Goal: Information Seeking & Learning: Learn about a topic

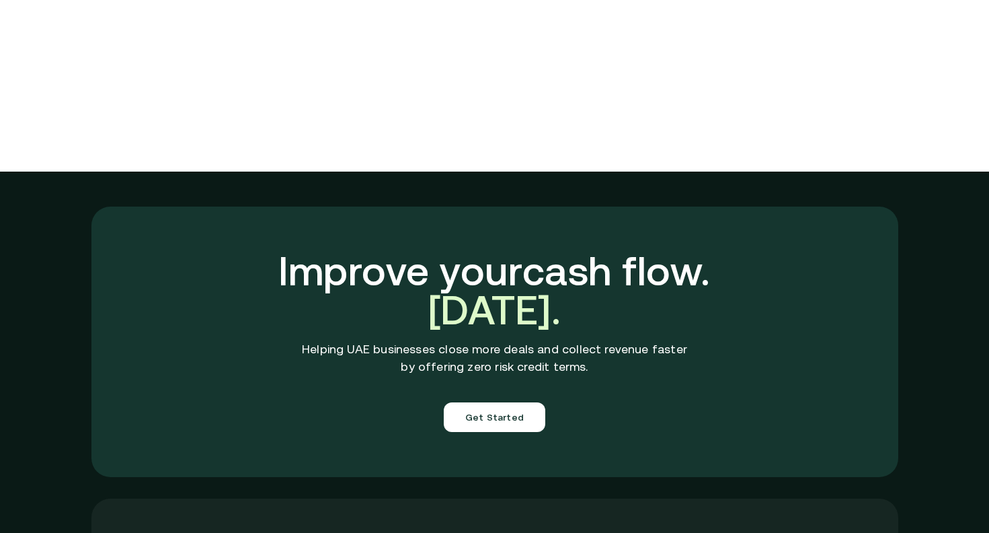
scroll to position [4794, 0]
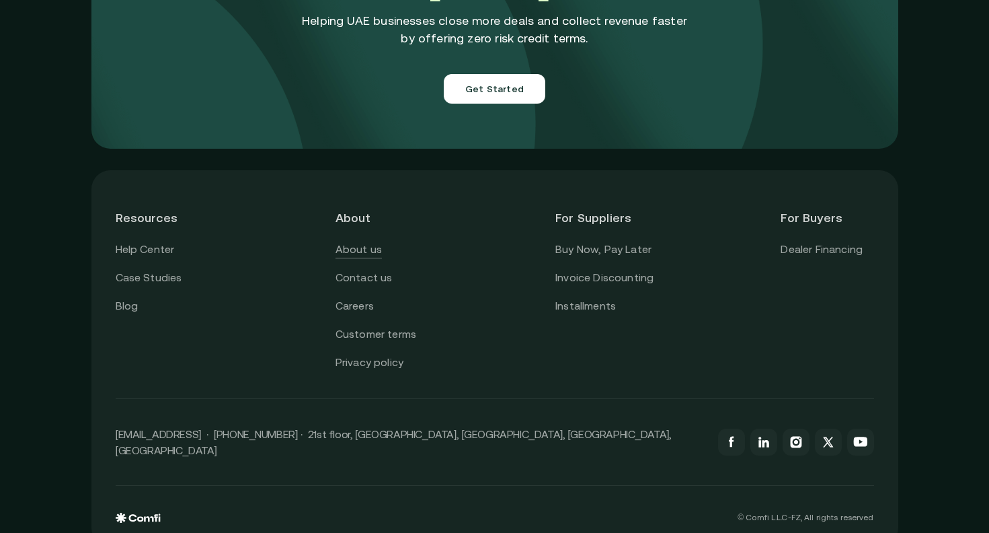
click at [362, 241] on link "About us" at bounding box center [359, 249] width 46 height 17
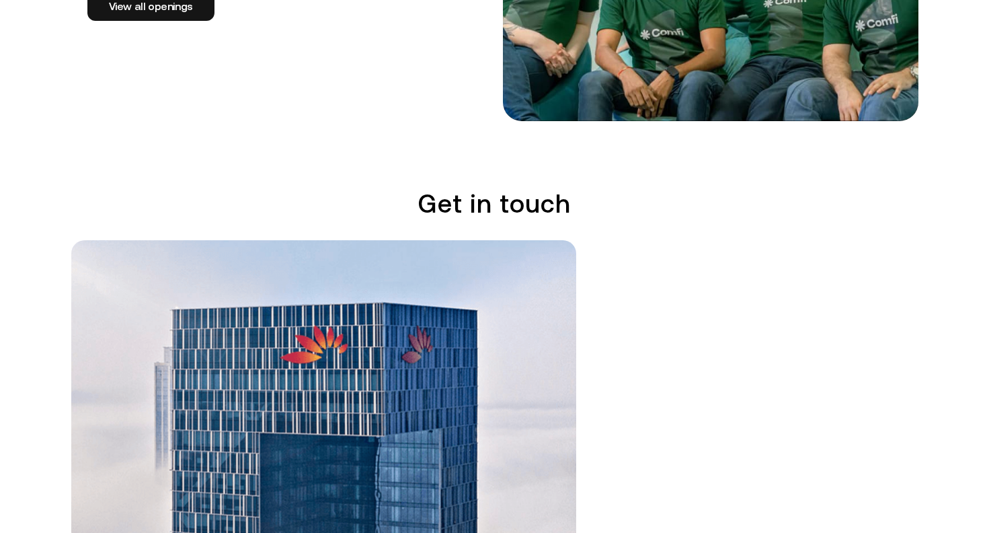
scroll to position [3352, 0]
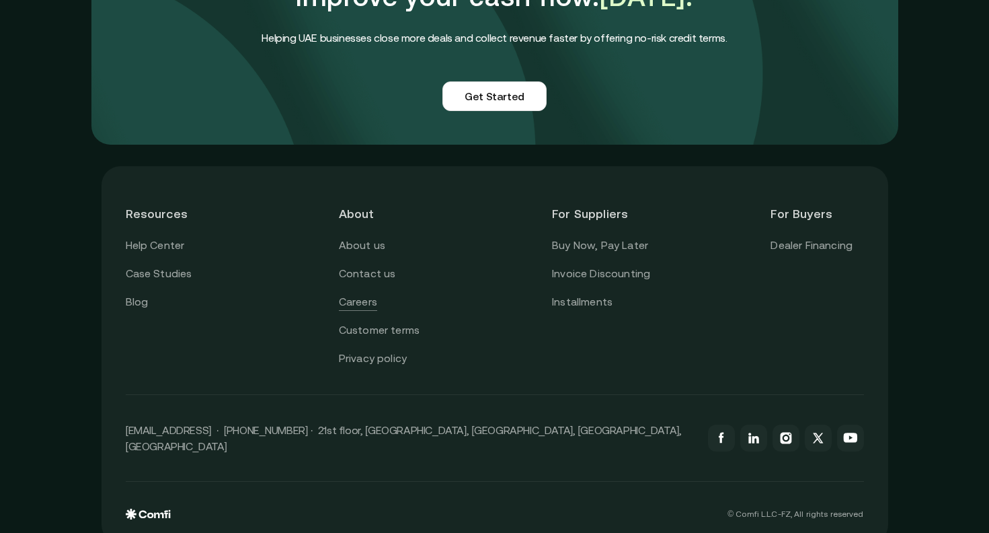
click at [363, 293] on link "Careers" at bounding box center [358, 301] width 38 height 17
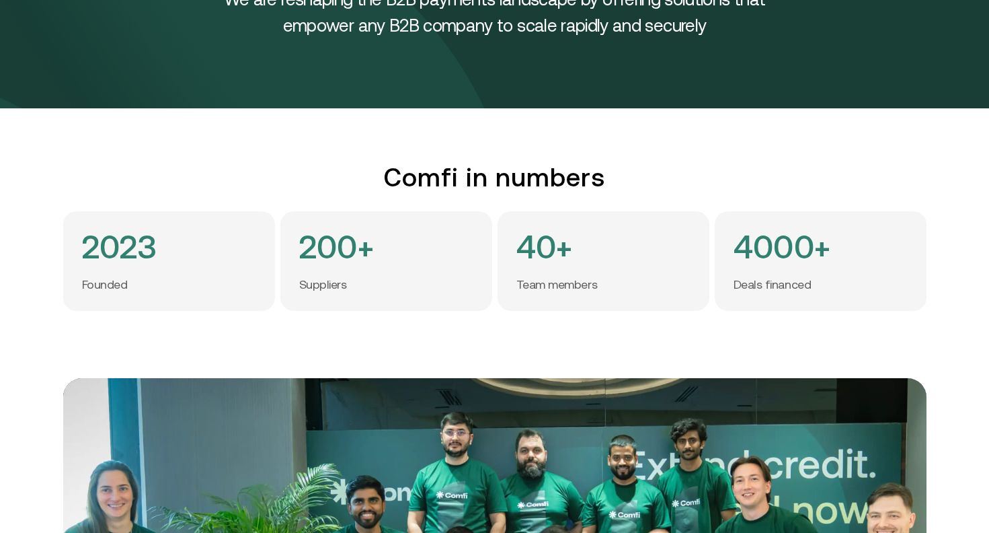
scroll to position [0, 0]
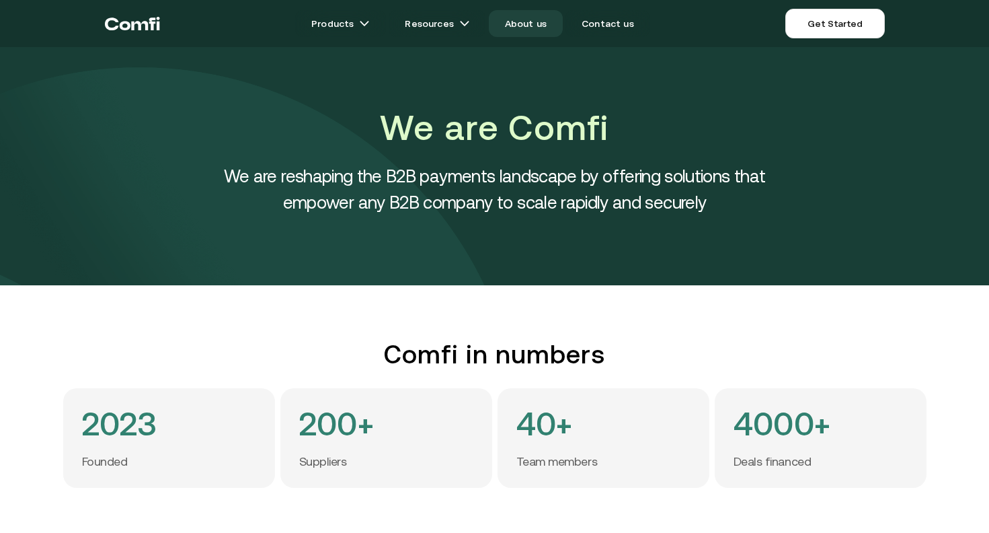
click at [539, 21] on link "About us" at bounding box center [526, 23] width 74 height 27
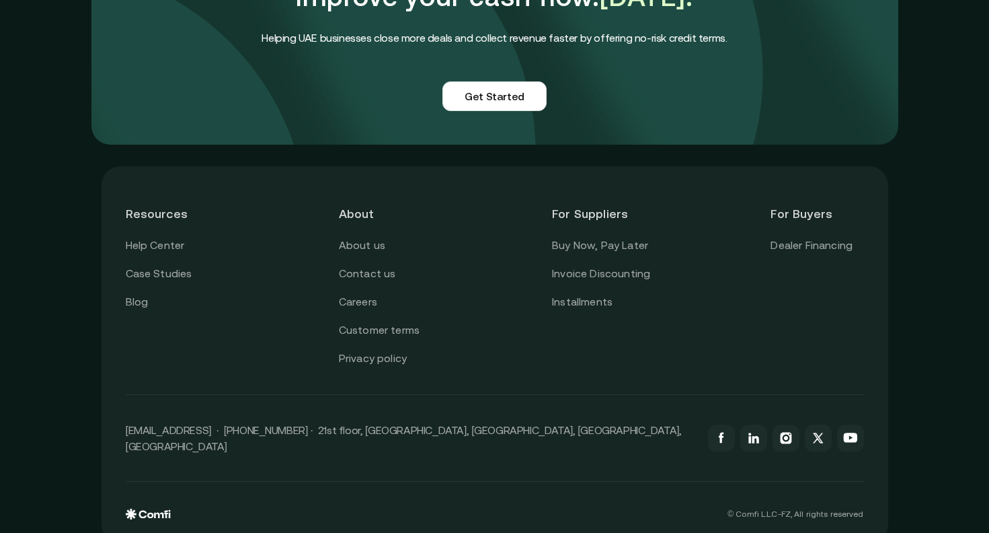
scroll to position [3227, 0]
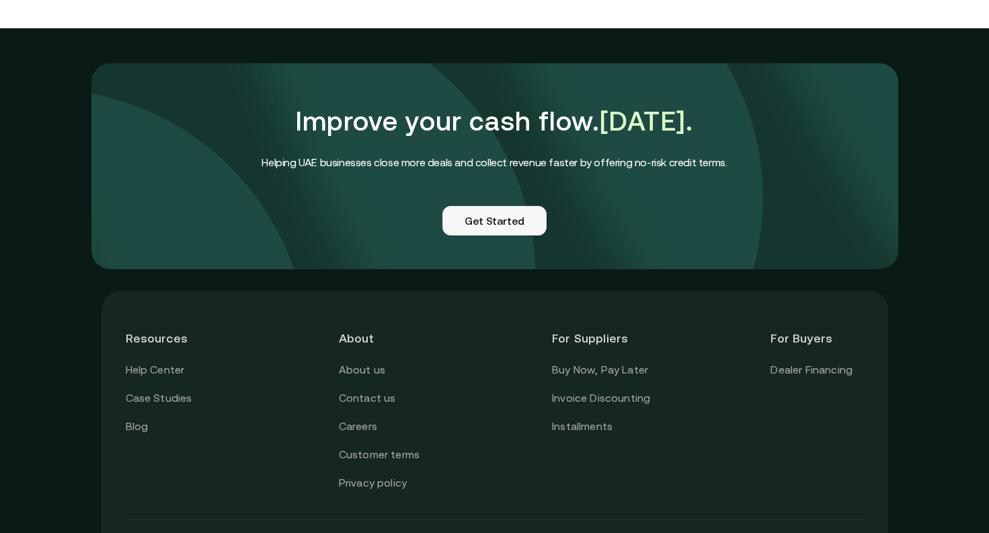
click at [494, 206] on link "Get Started" at bounding box center [495, 221] width 104 height 30
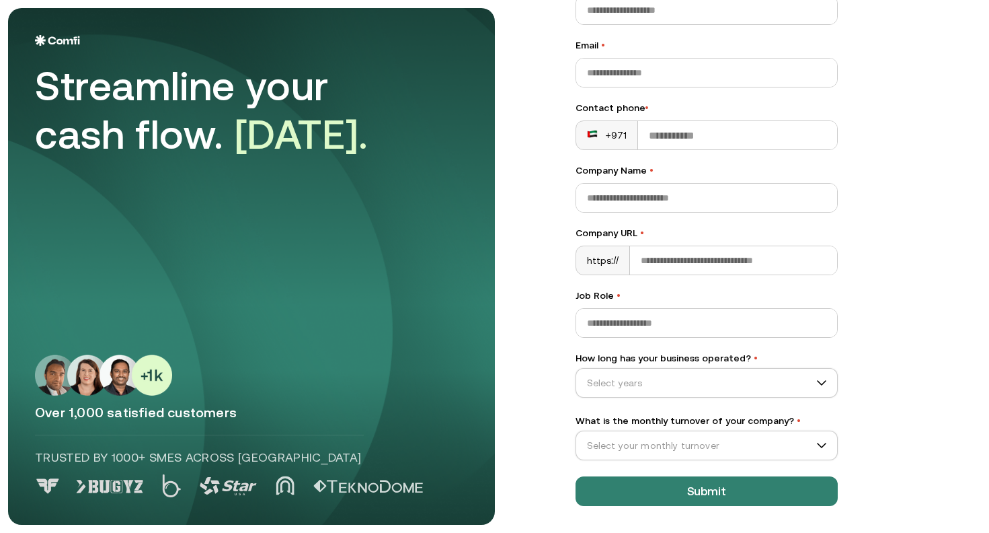
scroll to position [118, 0]
click at [759, 381] on input "How long has your business operated? •" at bounding box center [700, 383] width 249 height 20
click at [917, 293] on div "Let’s Get Started Full name • Email • Contact phone • +971 Company Name • Compa…" at bounding box center [765, 148] width 433 height 517
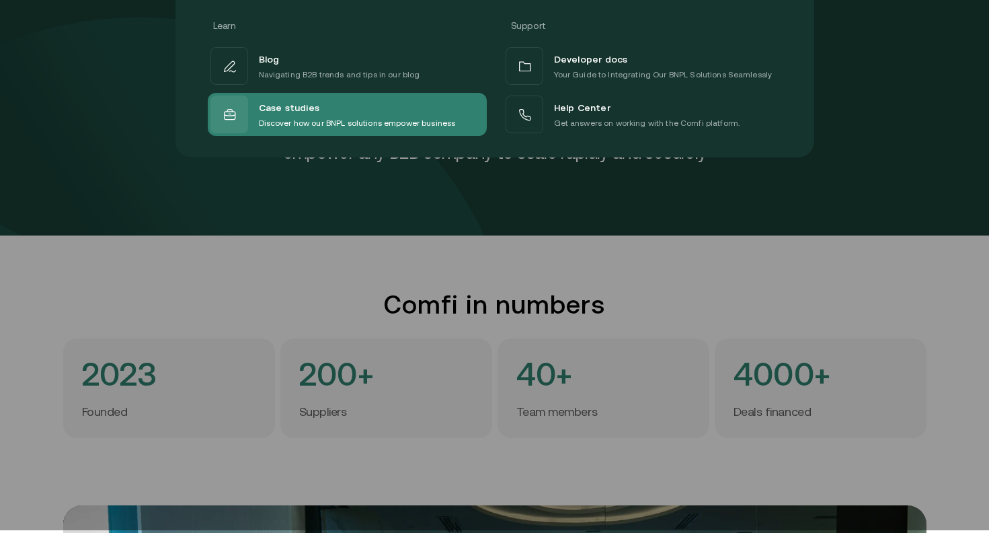
scroll to position [49, 0]
click at [406, 124] on p "Discover how our BNPL solutions empower business" at bounding box center [357, 123] width 197 height 13
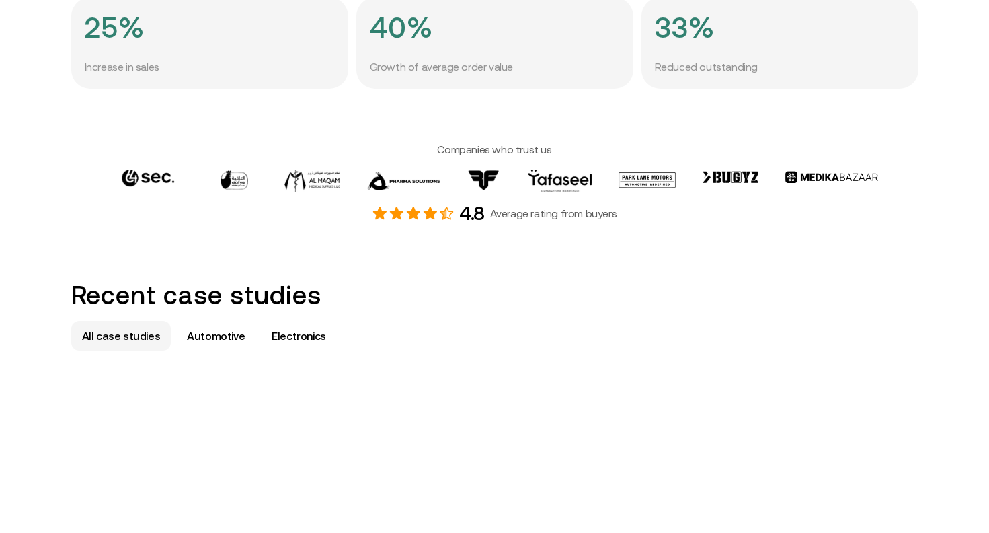
scroll to position [539, 0]
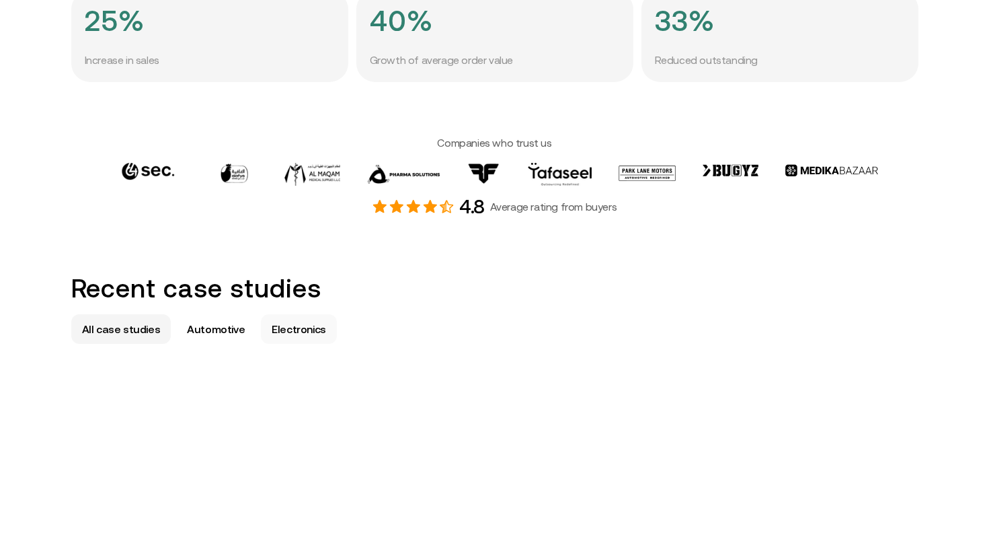
click at [285, 334] on p "Electronics" at bounding box center [299, 329] width 54 height 16
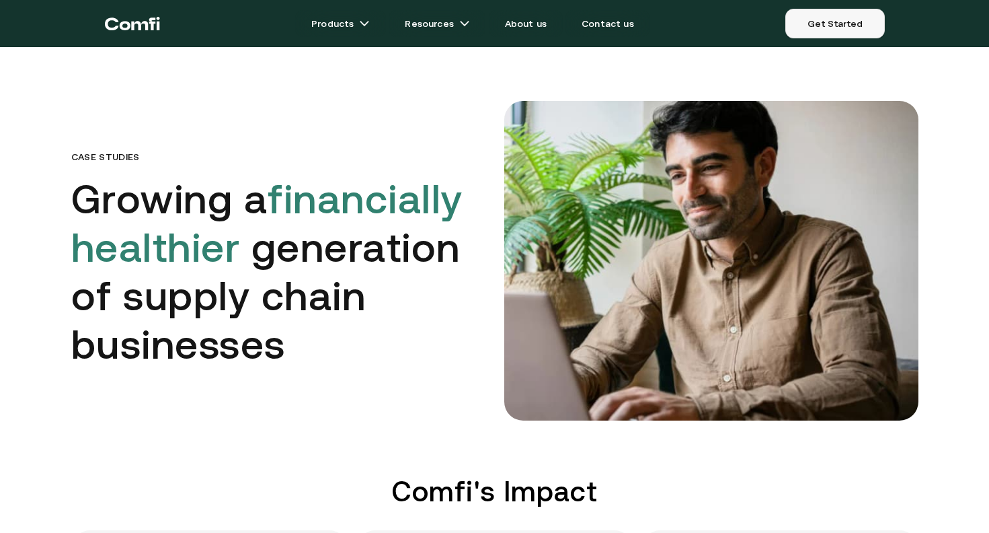
click at [859, 28] on link "Get Started" at bounding box center [835, 24] width 99 height 30
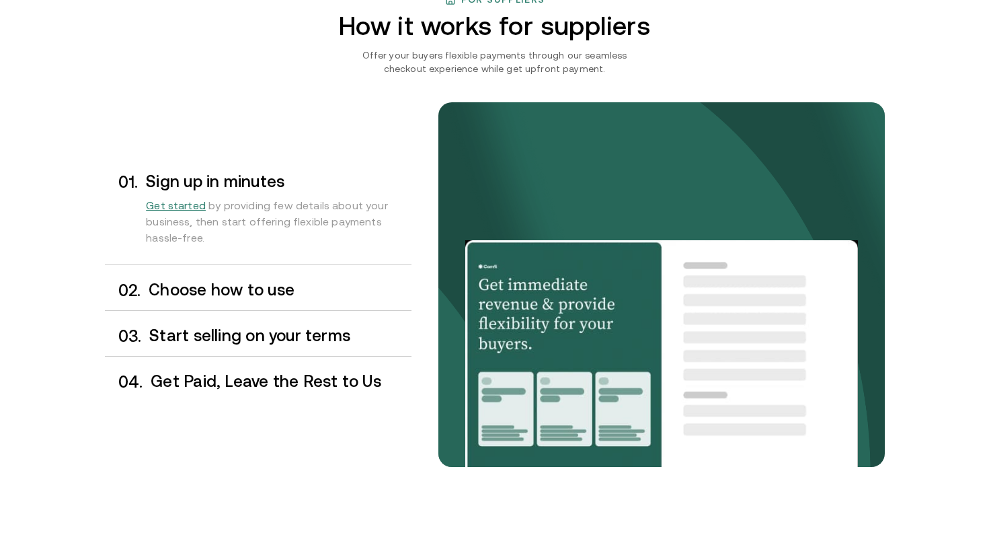
scroll to position [1054, 0]
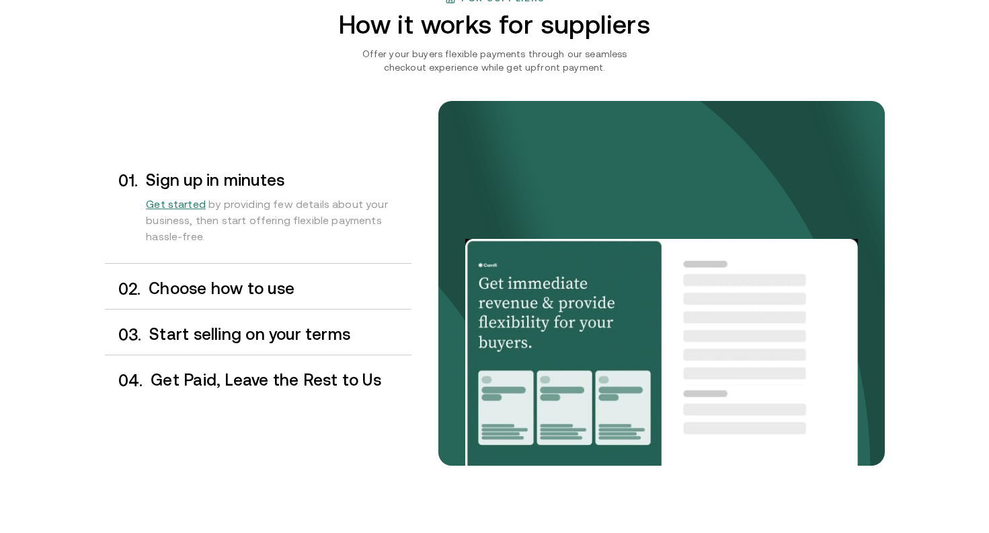
click at [293, 302] on div "0 2 . Choose how to use" at bounding box center [258, 289] width 307 height 40
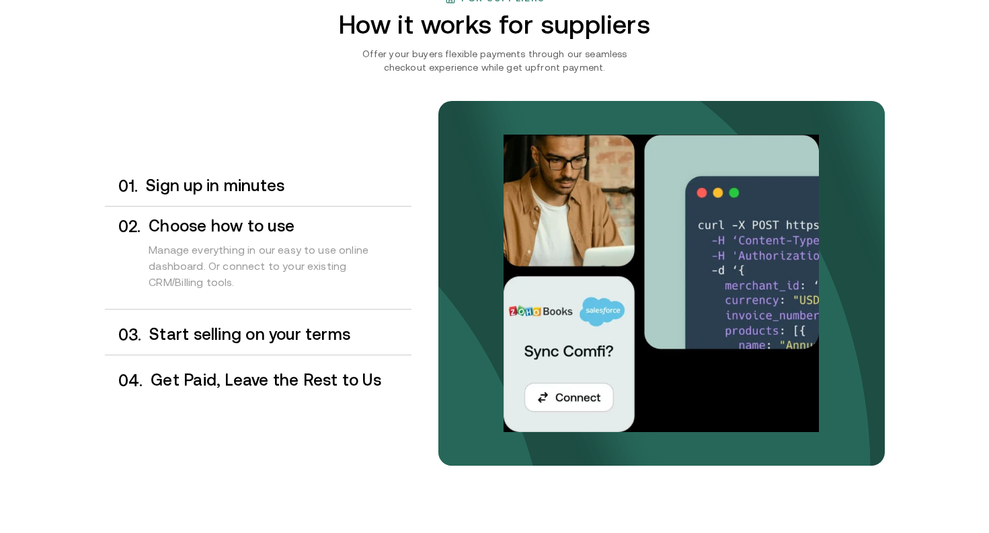
click at [288, 335] on h3 "Start selling on your terms" at bounding box center [280, 334] width 262 height 17
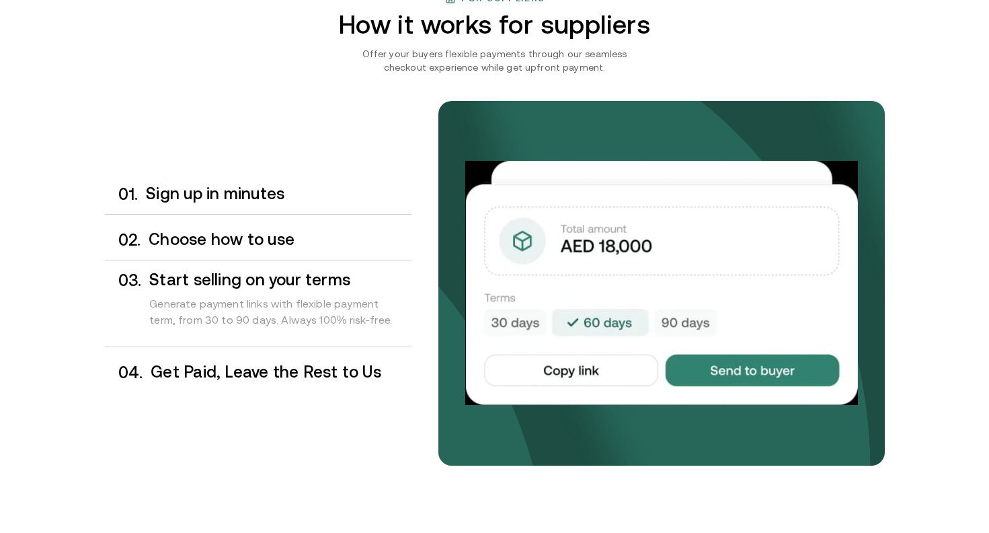
click at [281, 381] on div "Get Paid, Leave the Rest to Us" at bounding box center [281, 372] width 260 height 18
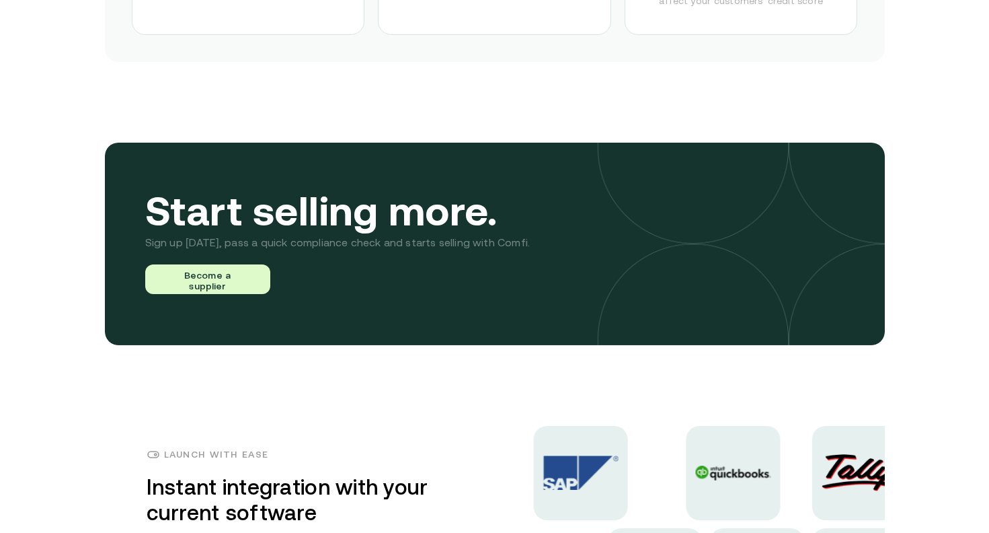
scroll to position [3052, 0]
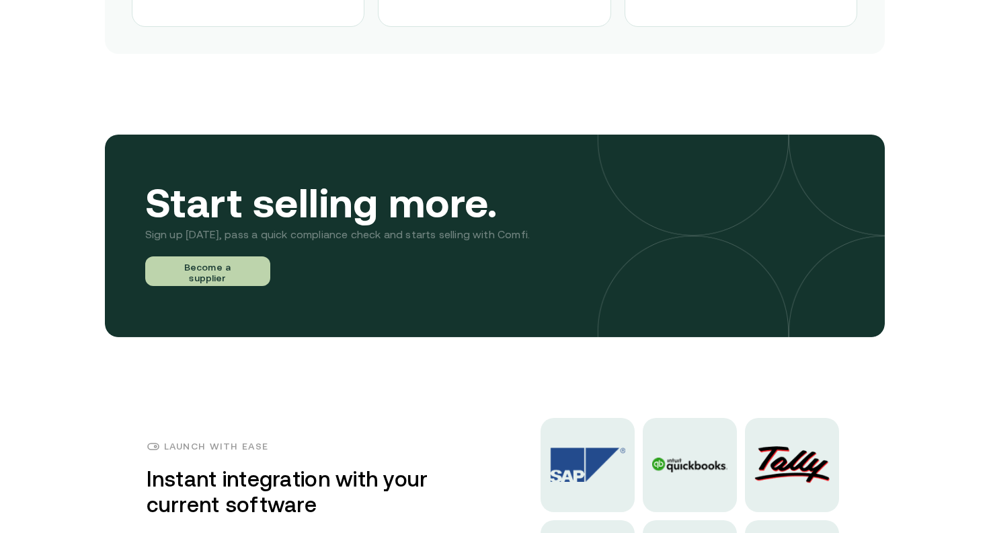
click at [225, 274] on button "Become a supplier" at bounding box center [207, 271] width 125 height 30
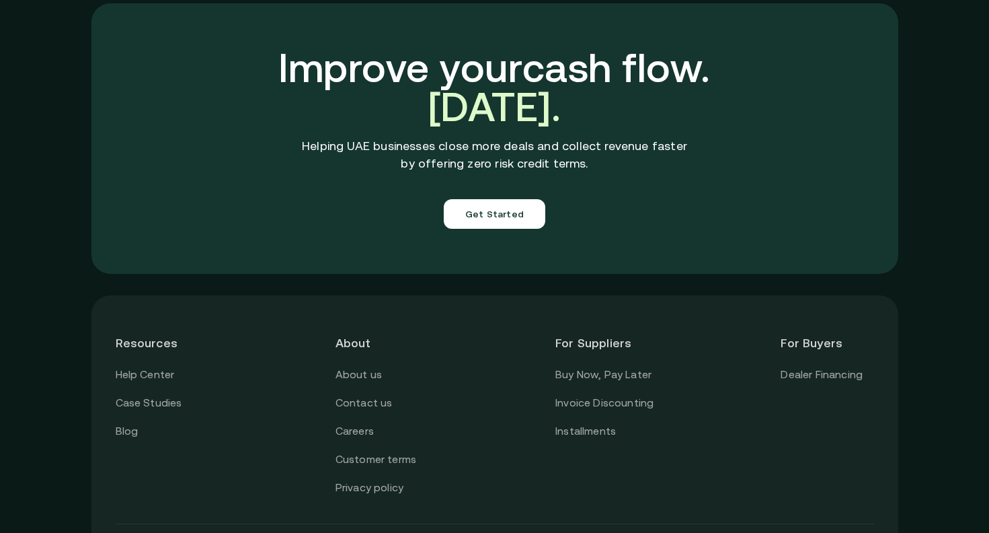
scroll to position [4668, 0]
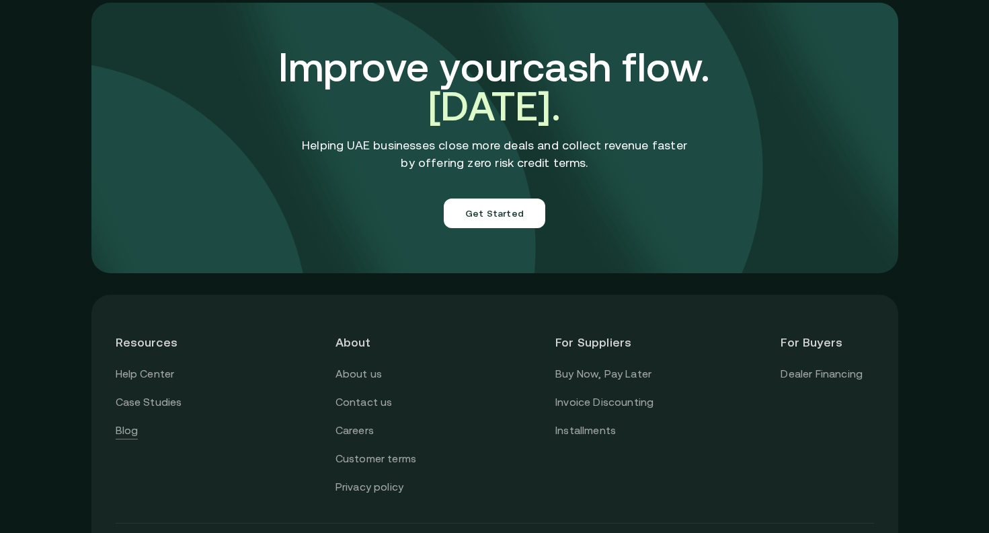
click at [131, 422] on link "Blog" at bounding box center [127, 430] width 23 height 17
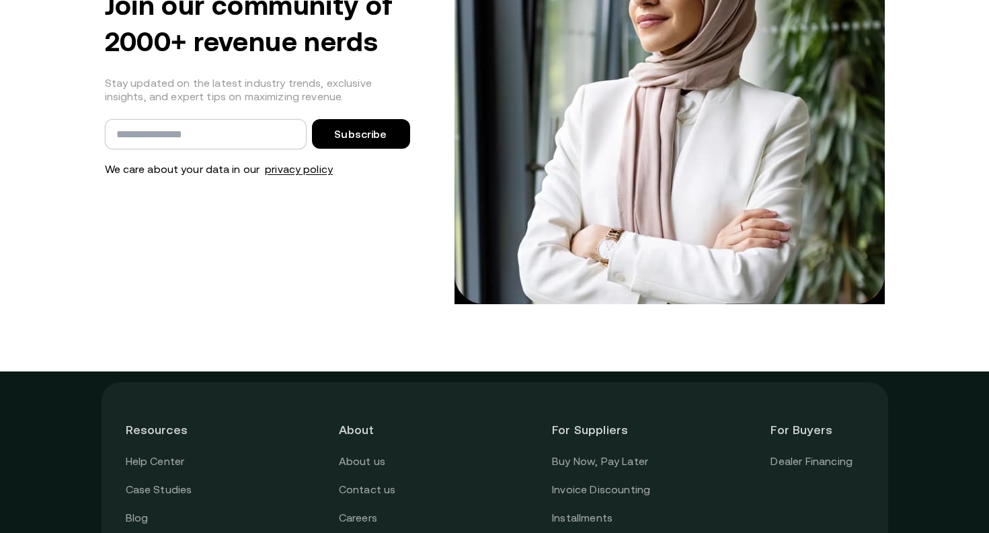
scroll to position [2699, 0]
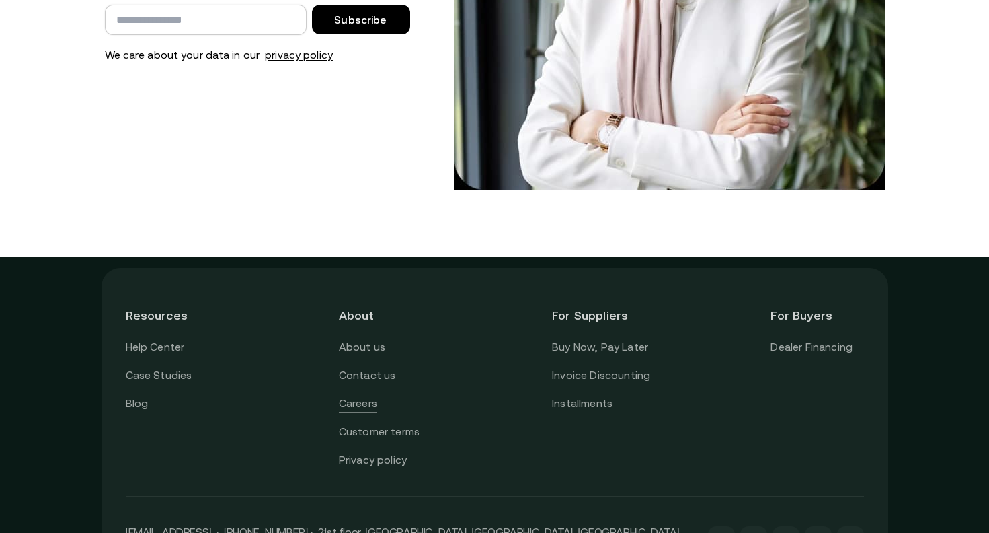
click at [363, 402] on link "Careers" at bounding box center [358, 403] width 38 height 17
click at [367, 402] on link "Careers" at bounding box center [358, 403] width 38 height 17
